Goal: Transaction & Acquisition: Purchase product/service

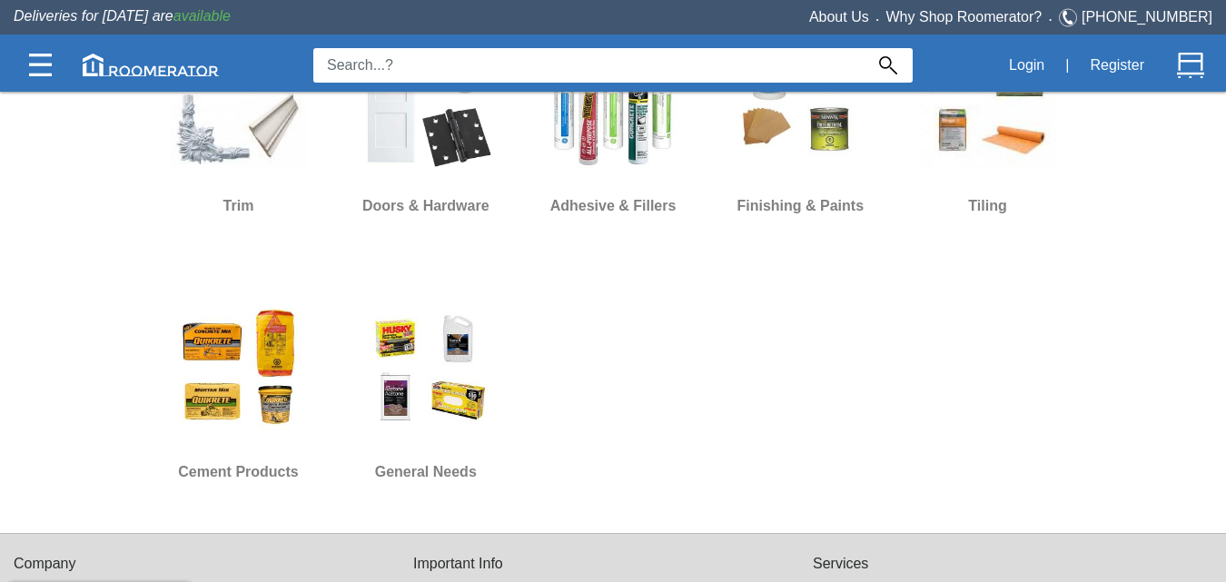
scroll to position [1181, 0]
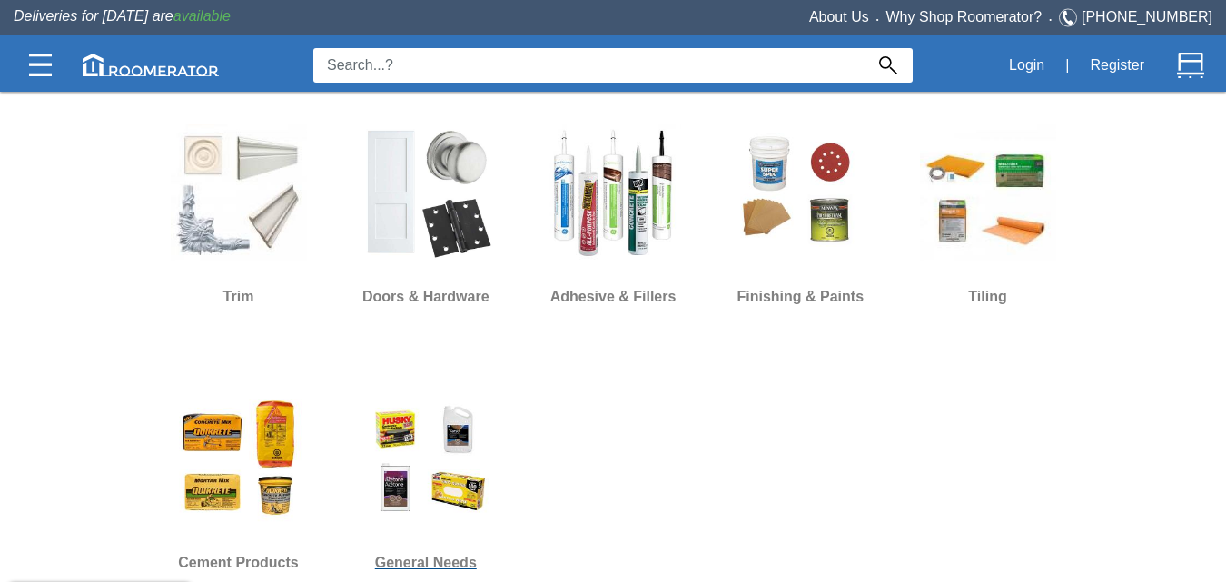
click at [413, 435] on img at bounding box center [426, 459] width 136 height 136
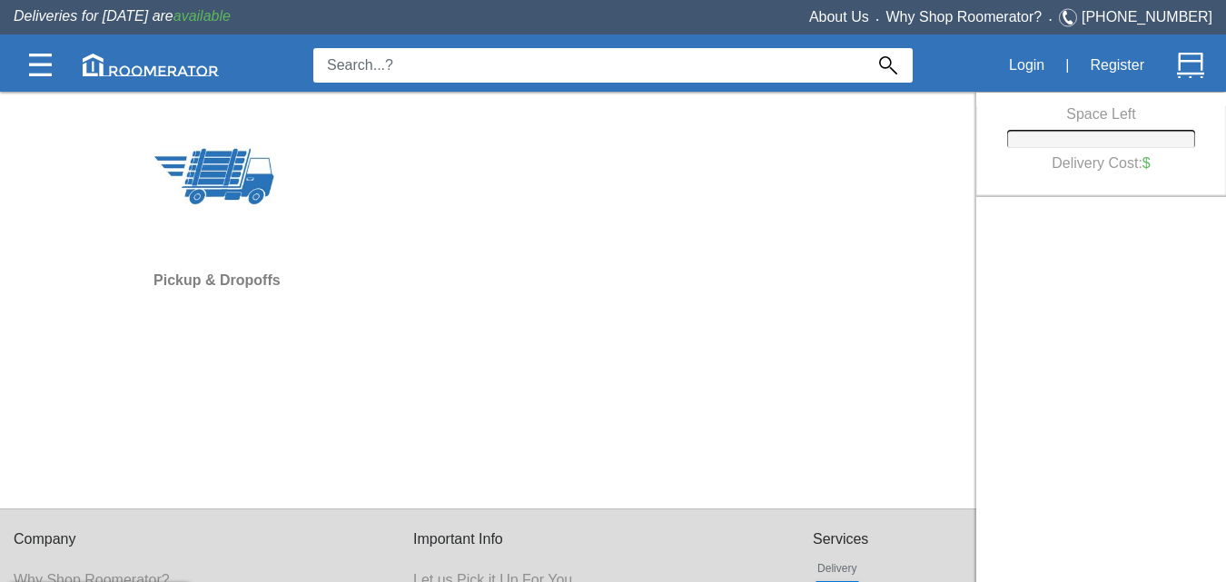
scroll to position [715, 0]
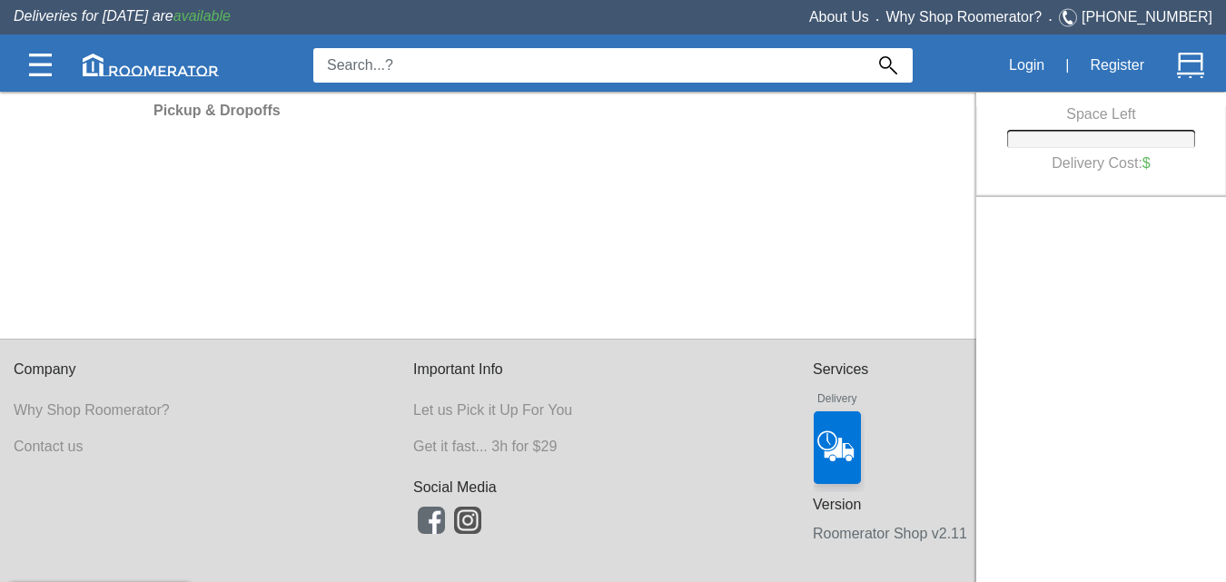
scroll to position [1443, 0]
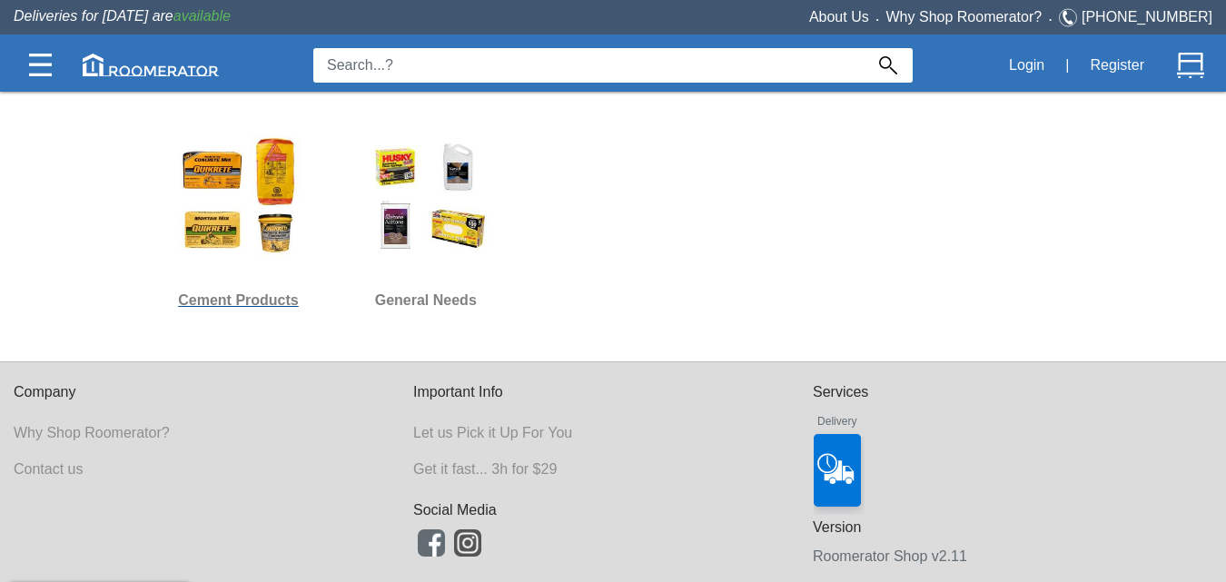
click at [242, 159] on img at bounding box center [239, 196] width 136 height 136
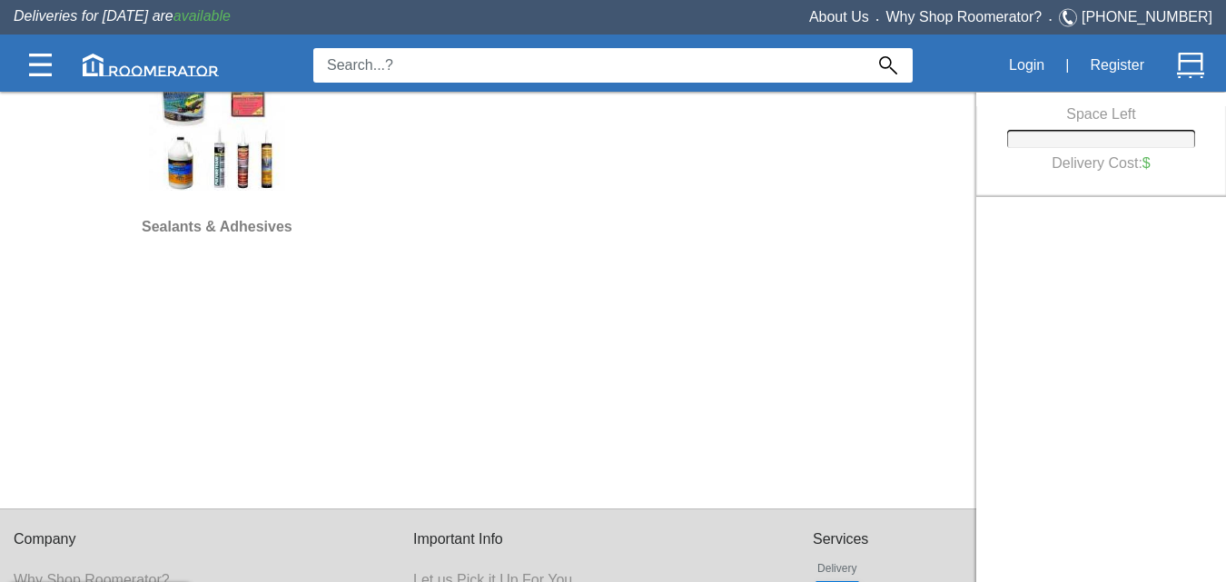
scroll to position [454, 0]
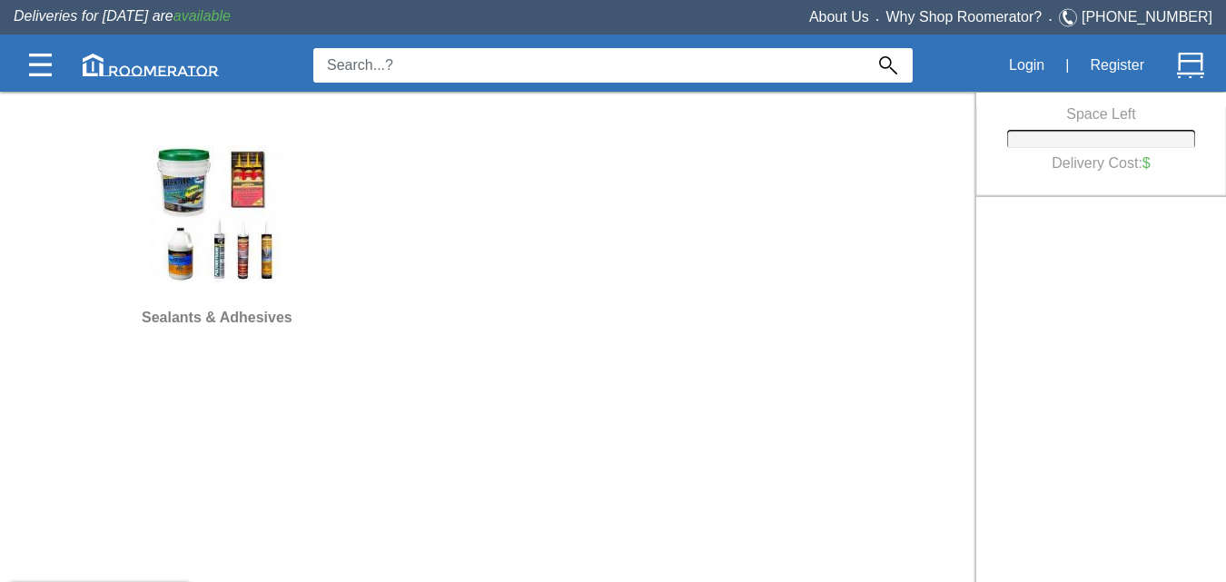
click at [185, 187] on img at bounding box center [217, 213] width 136 height 136
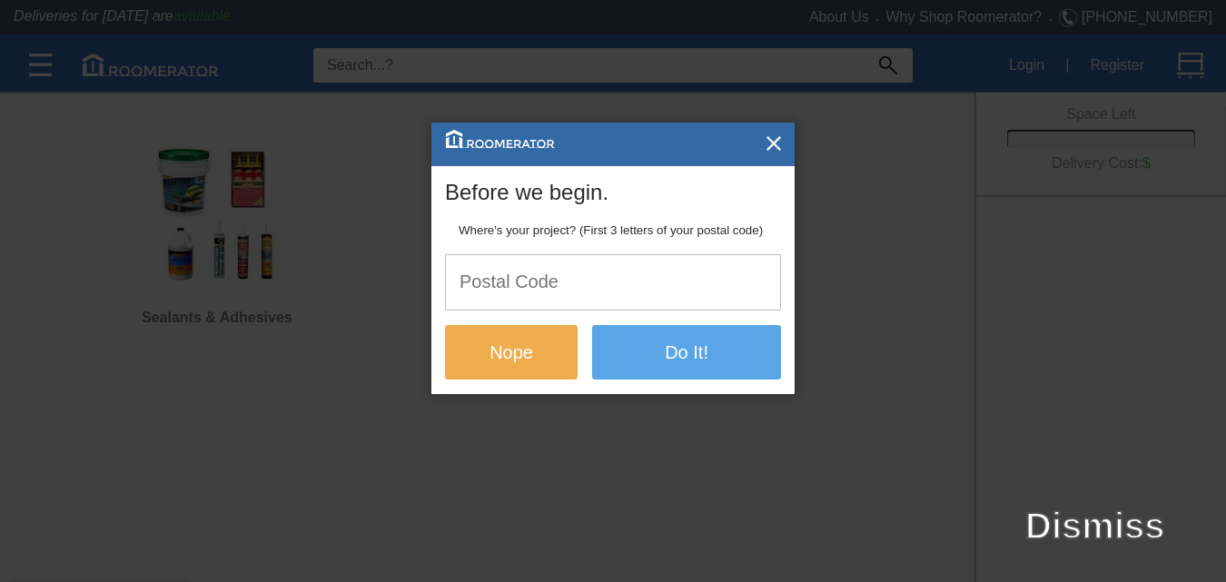
scroll to position [0, 0]
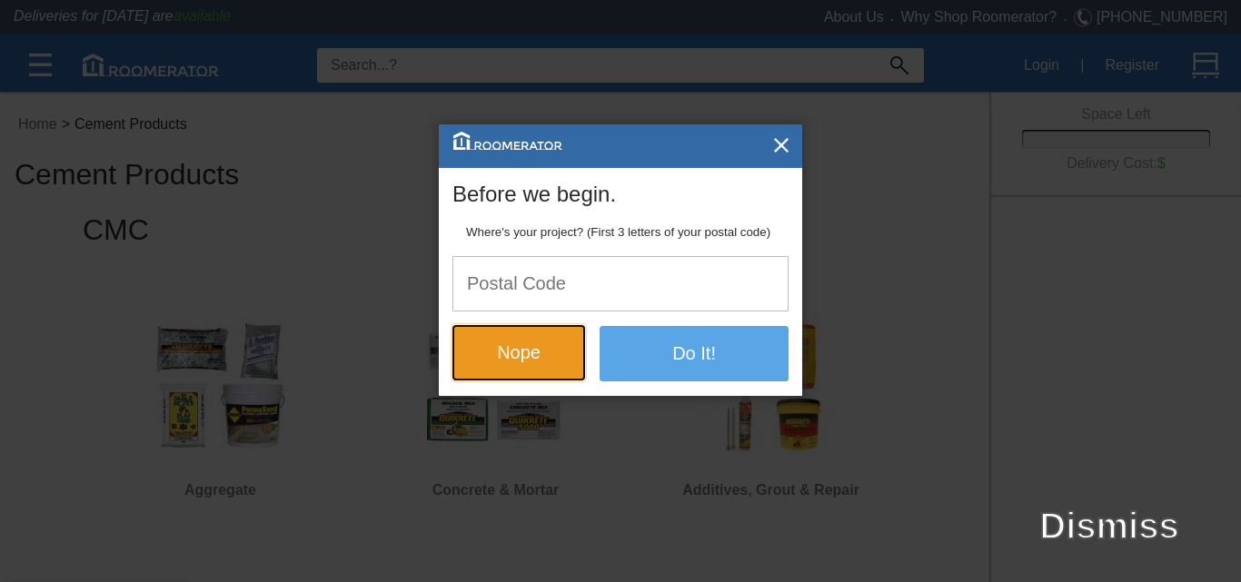
click at [539, 350] on button "Nope" at bounding box center [518, 352] width 133 height 54
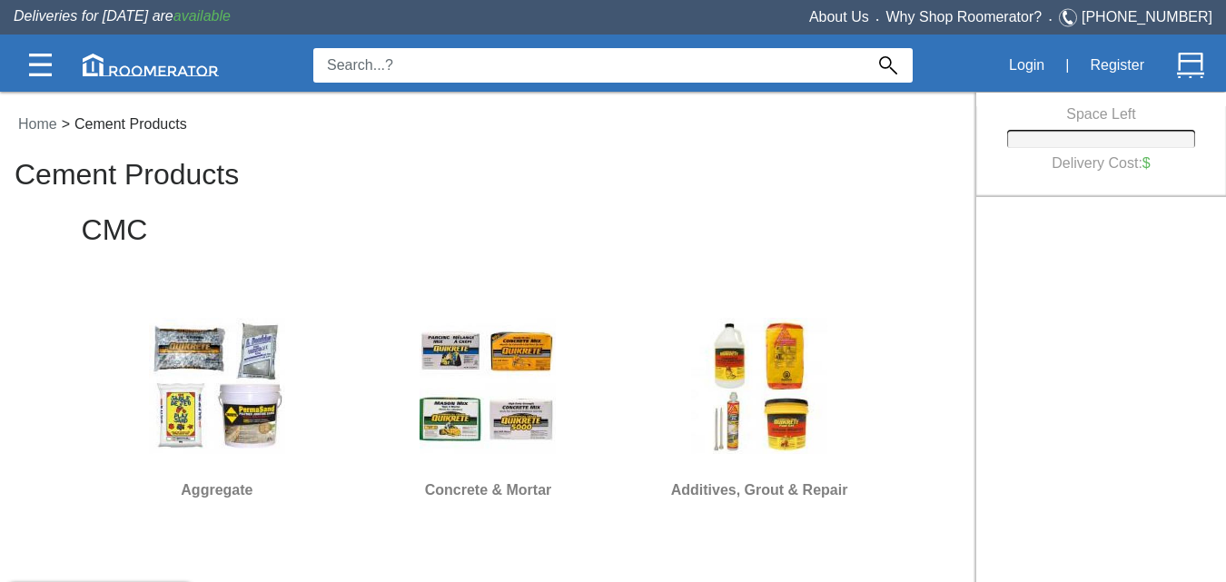
scroll to position [272, 0]
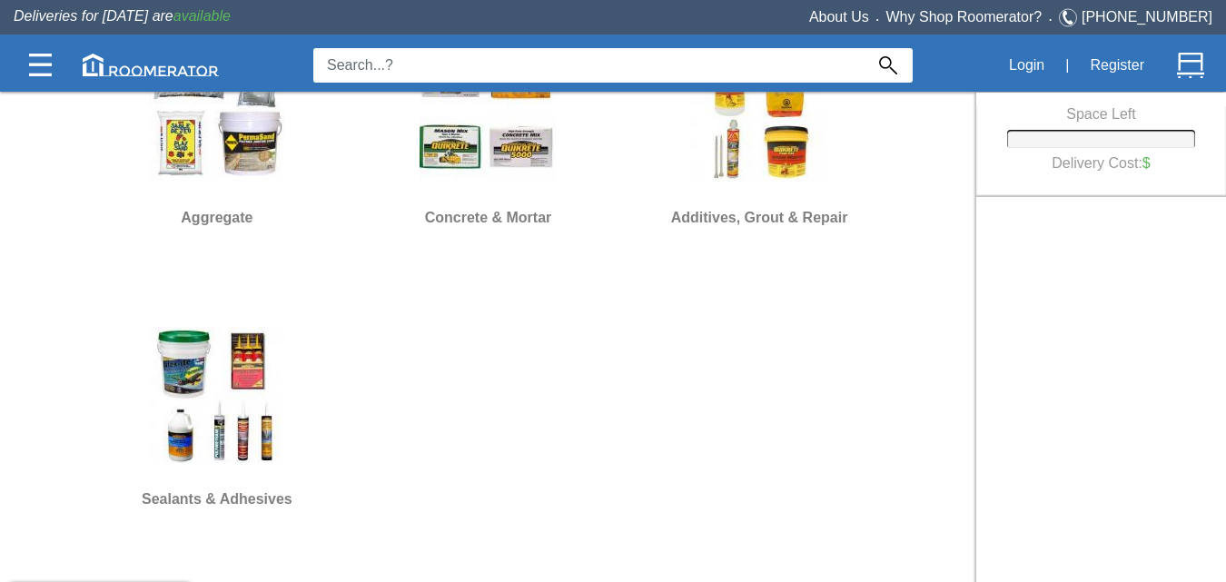
click at [252, 368] on img at bounding box center [217, 395] width 136 height 136
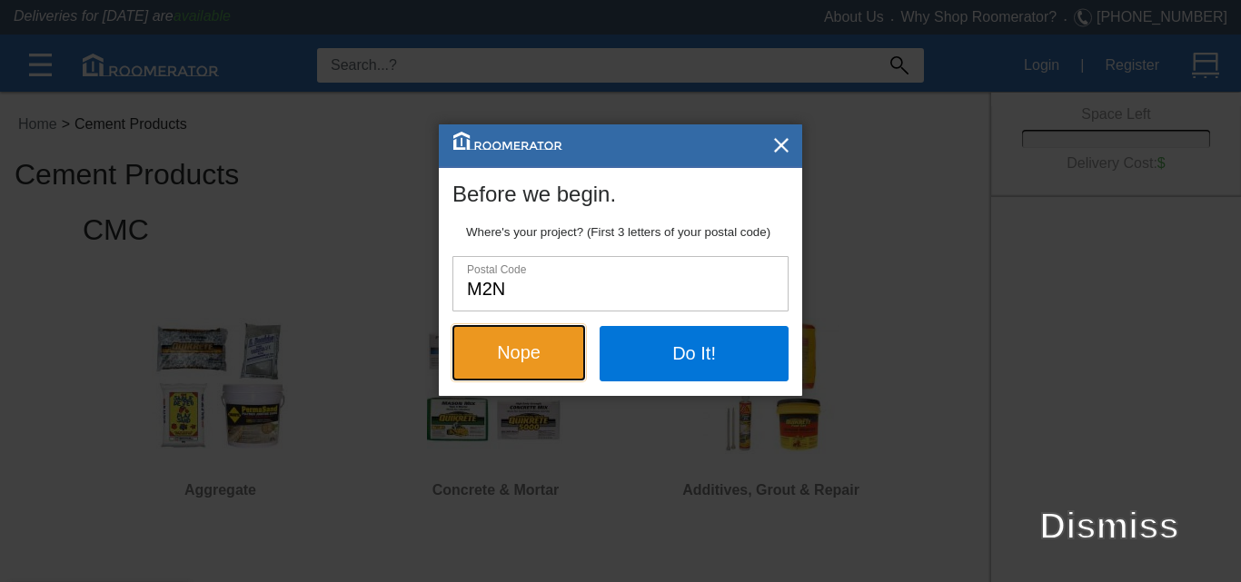
click at [500, 344] on button "Nope" at bounding box center [518, 352] width 133 height 54
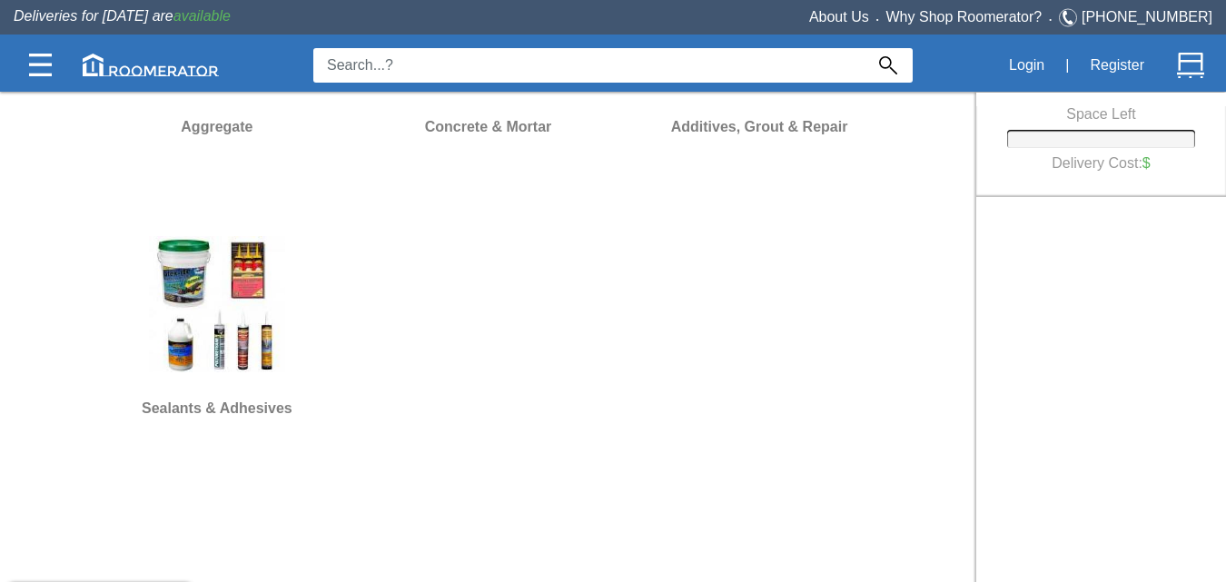
scroll to position [454, 0]
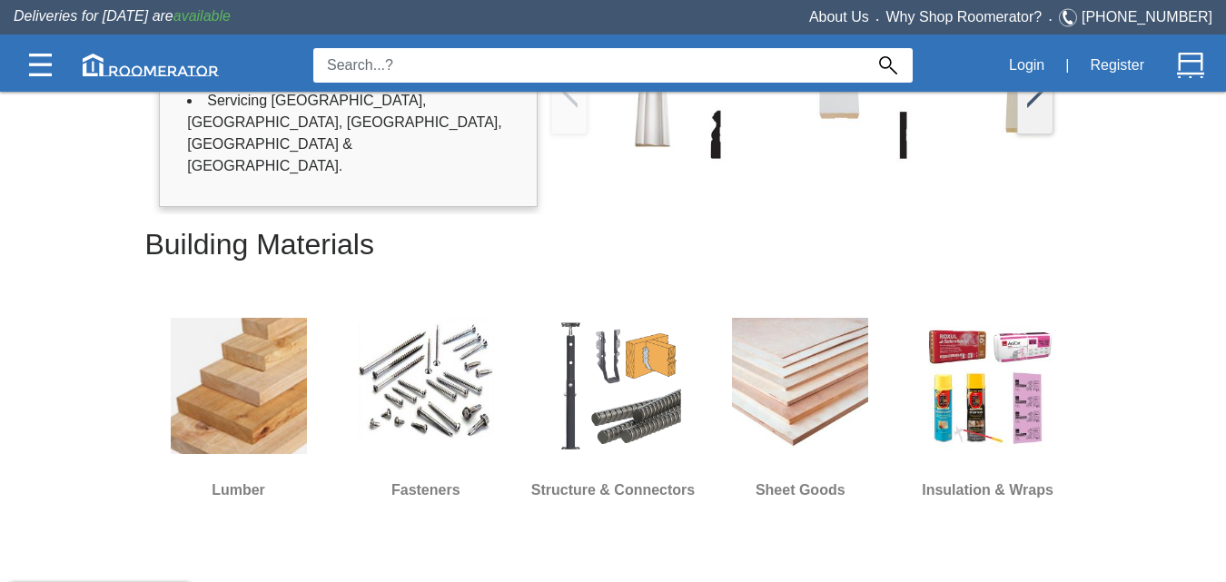
scroll to position [1443, 0]
